Goal: Find specific page/section: Find specific page/section

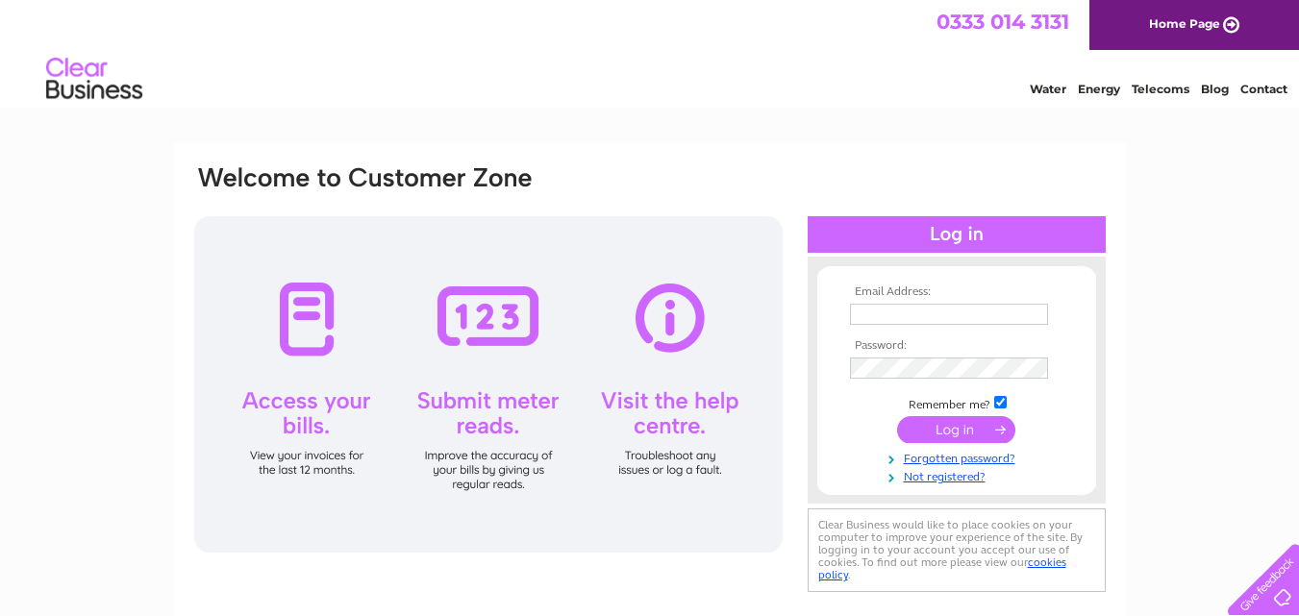
type input "joaniesmusicstore@gmail.com"
click at [918, 429] on input "submit" at bounding box center [956, 429] width 118 height 27
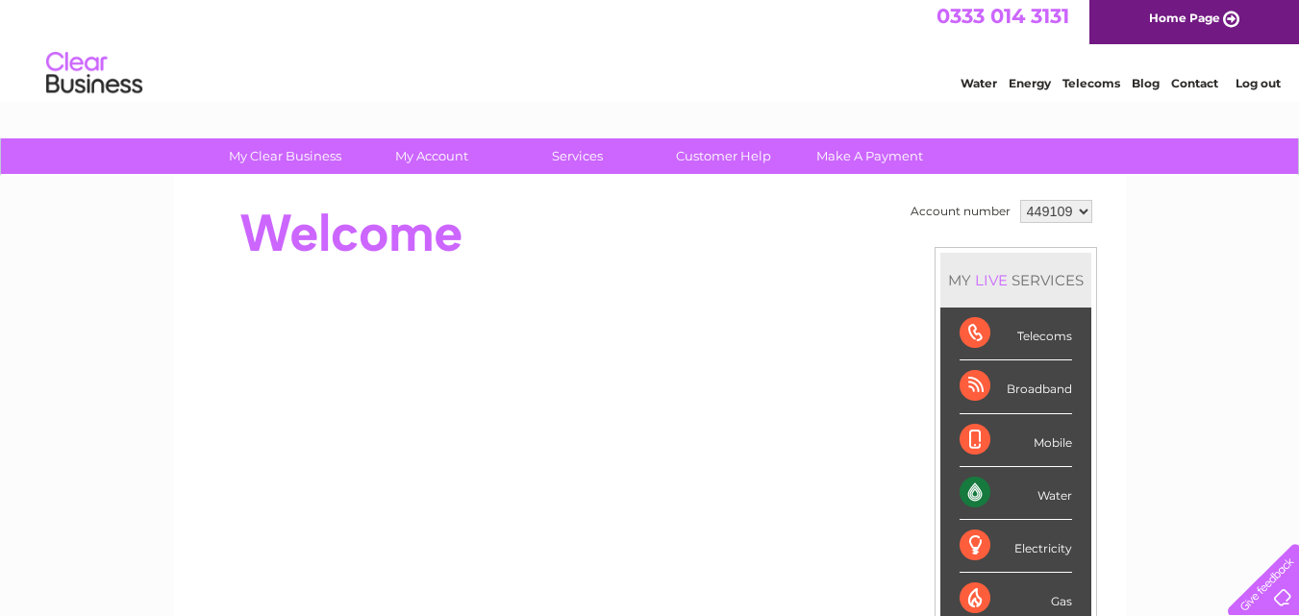
scroll to position [7, 0]
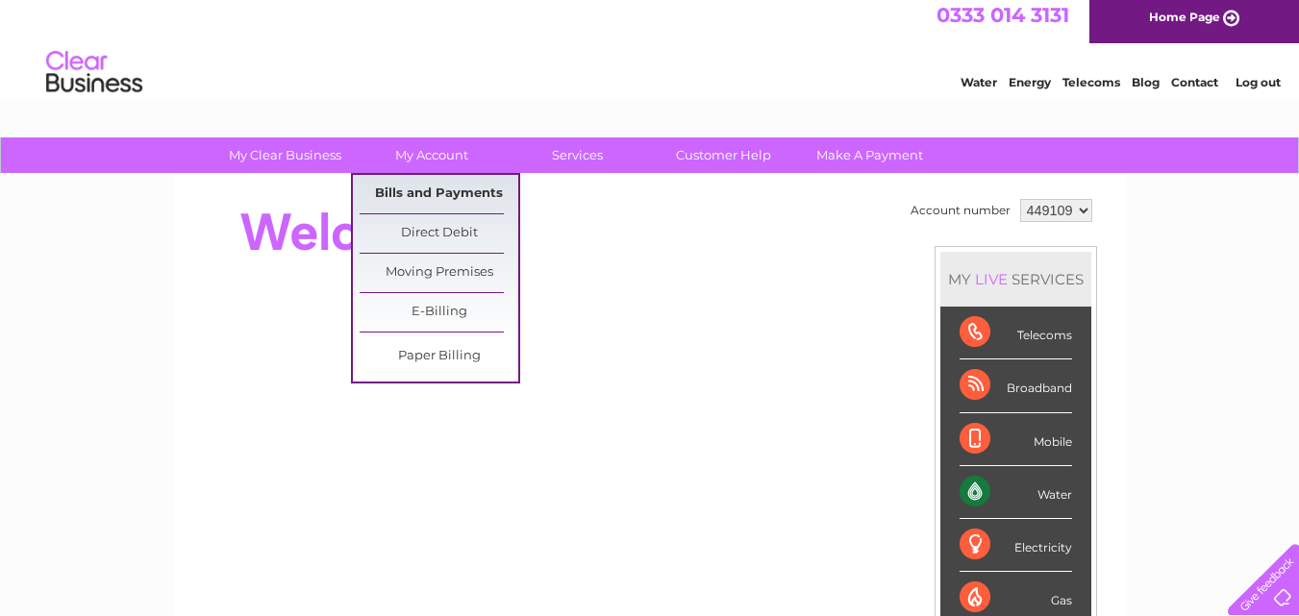
click at [425, 188] on link "Bills and Payments" at bounding box center [439, 194] width 159 height 38
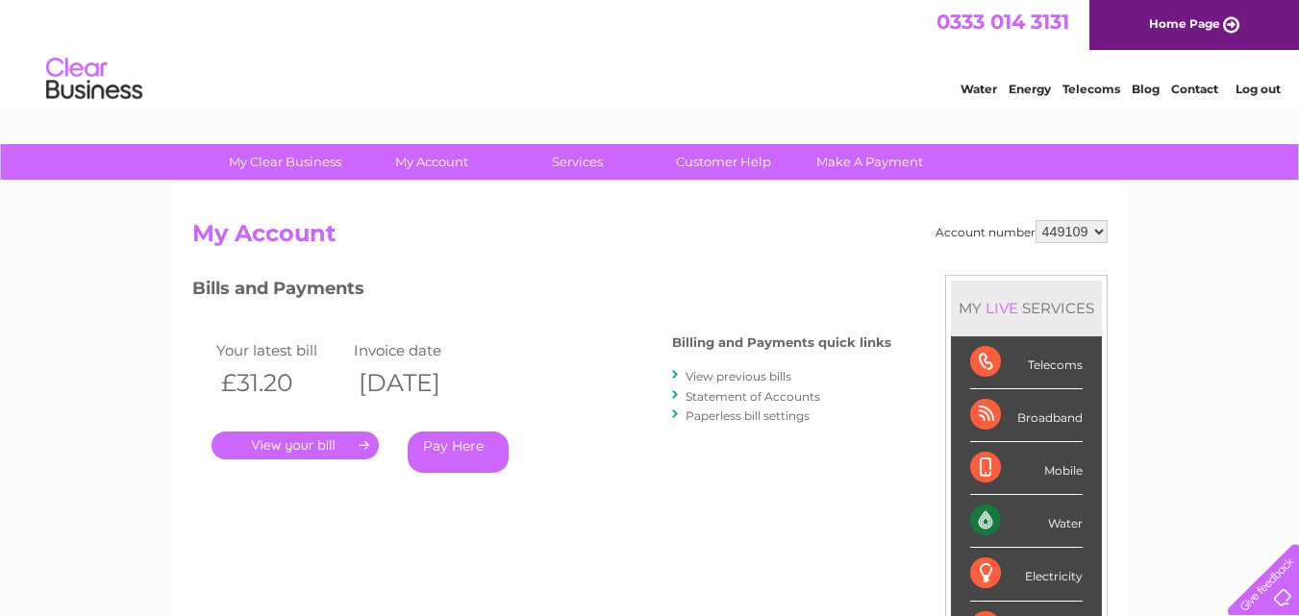
click at [364, 442] on link "." at bounding box center [295, 446] width 167 height 28
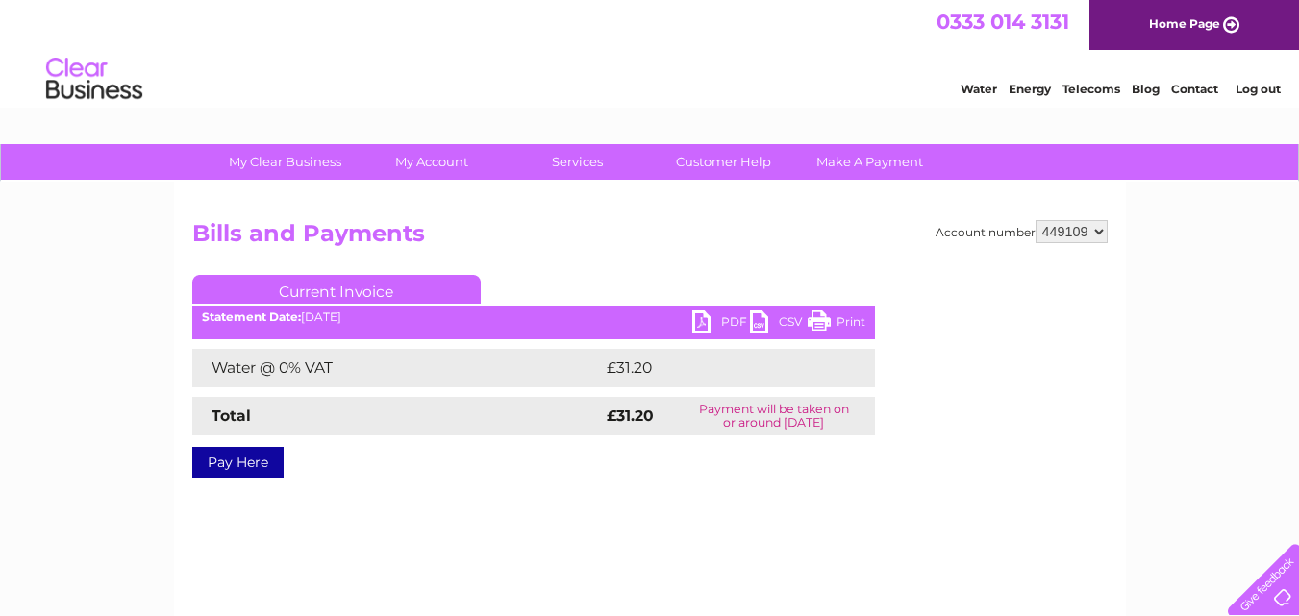
click at [819, 312] on link "Print" at bounding box center [837, 325] width 58 height 28
